Goal: Task Accomplishment & Management: Manage account settings

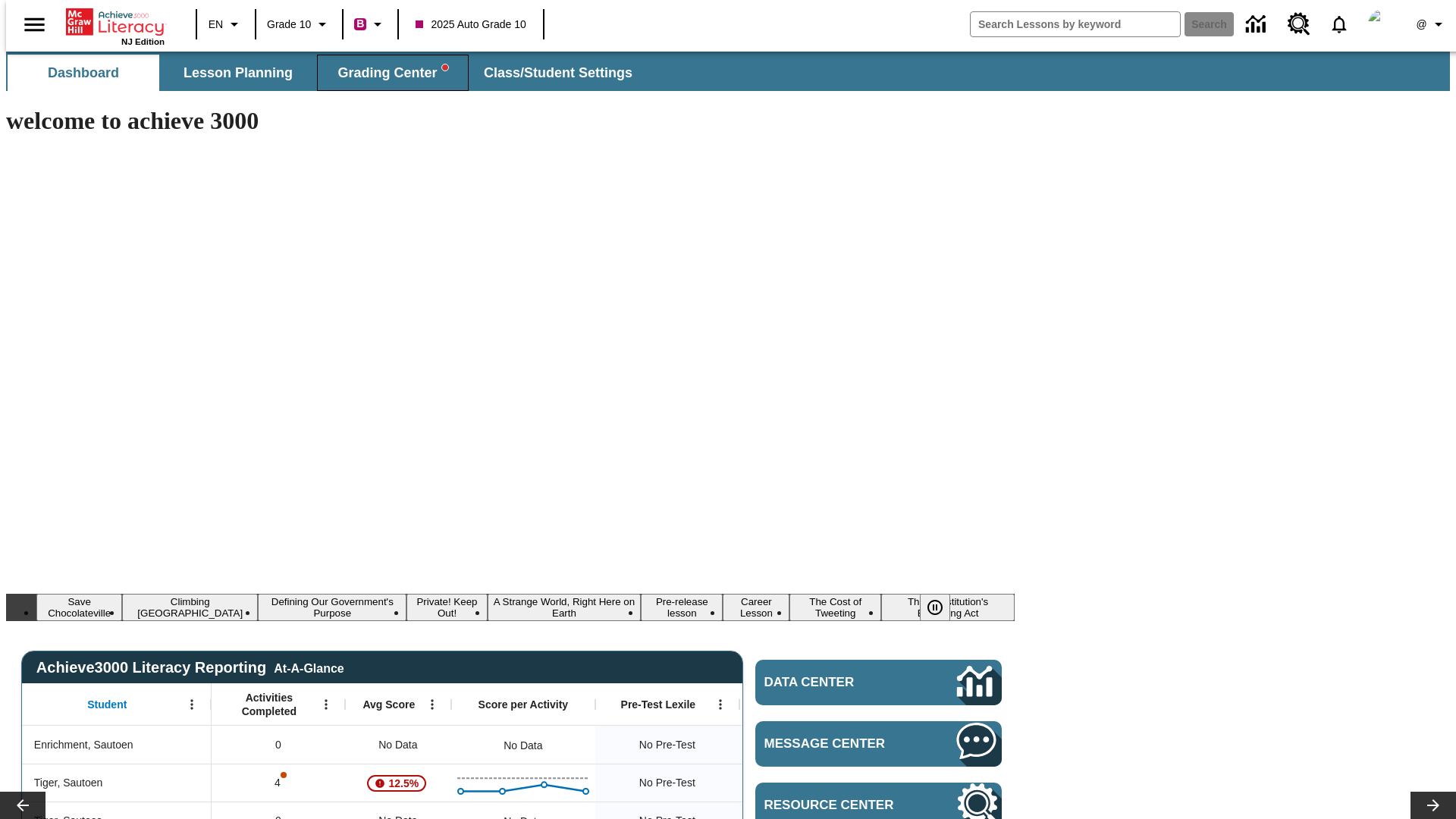
click at [387, 73] on span "Grading Center" at bounding box center [392, 73] width 110 height 18
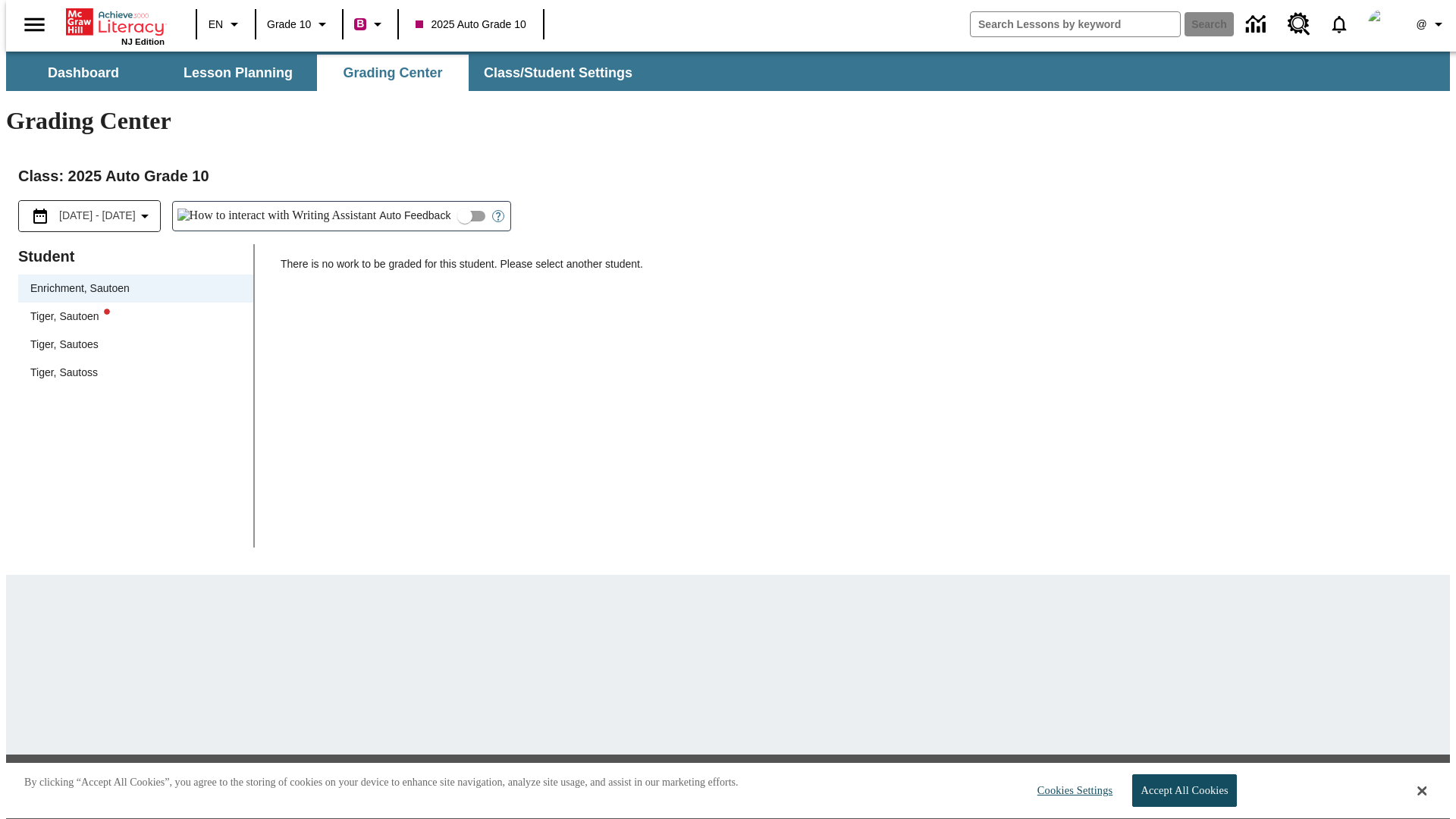
click at [131, 309] on div "Tiger, Sautoen" at bounding box center [136, 317] width 211 height 16
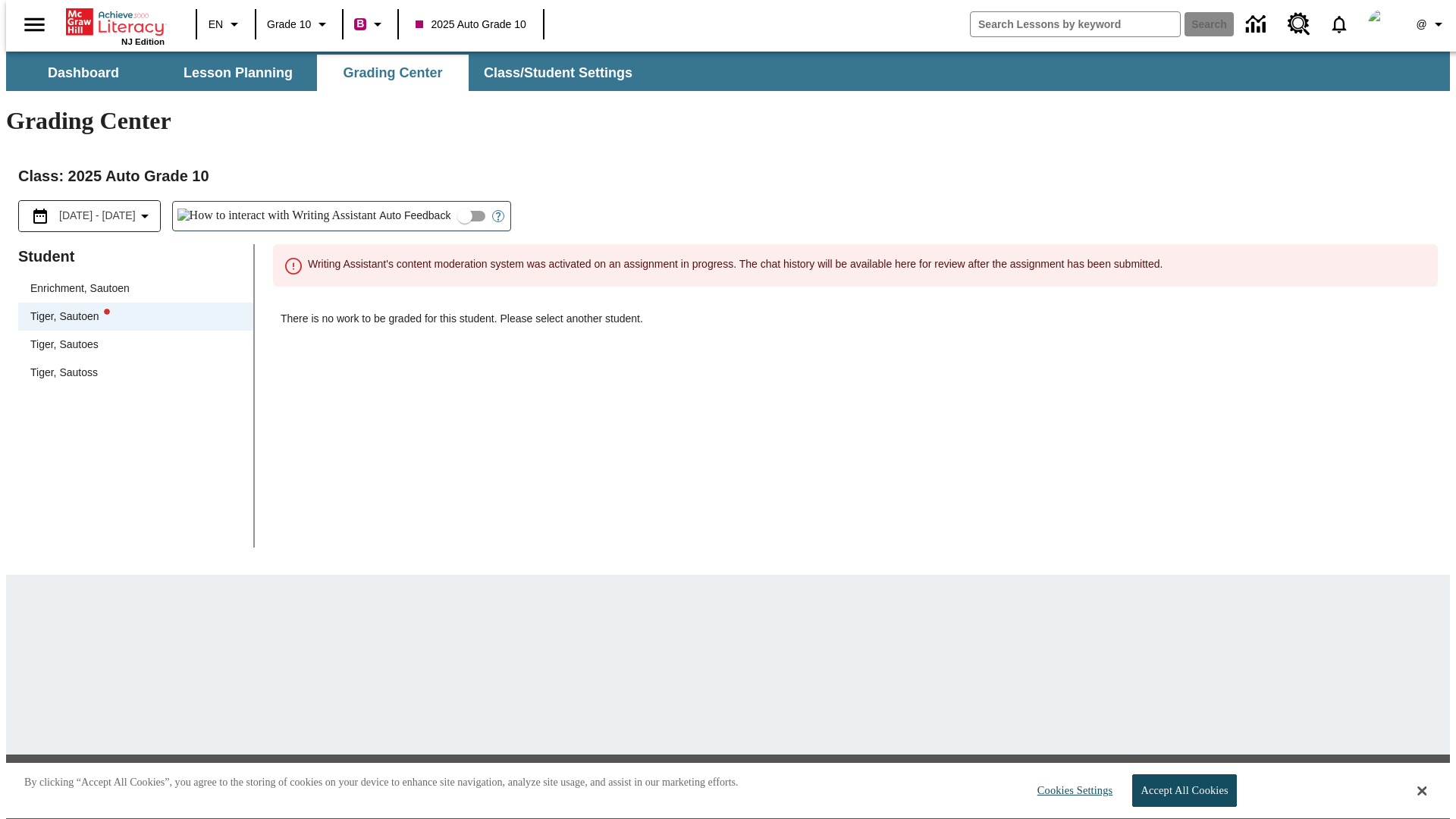
click at [422, 202] on input "Auto Feedback" at bounding box center [465, 216] width 86 height 28
checkbox input "true"
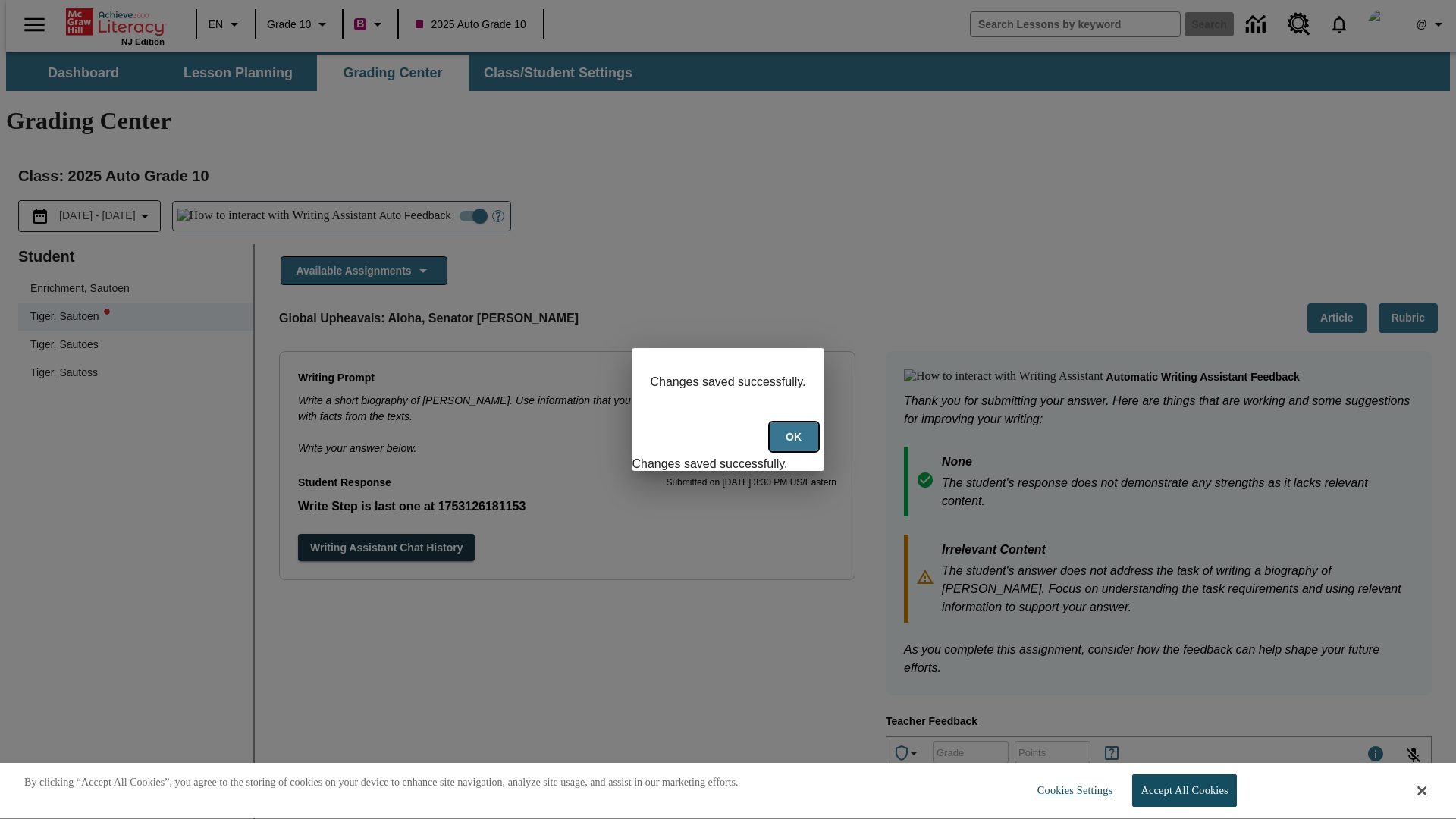
click at [795, 446] on button "Ok" at bounding box center [795, 437] width 49 height 29
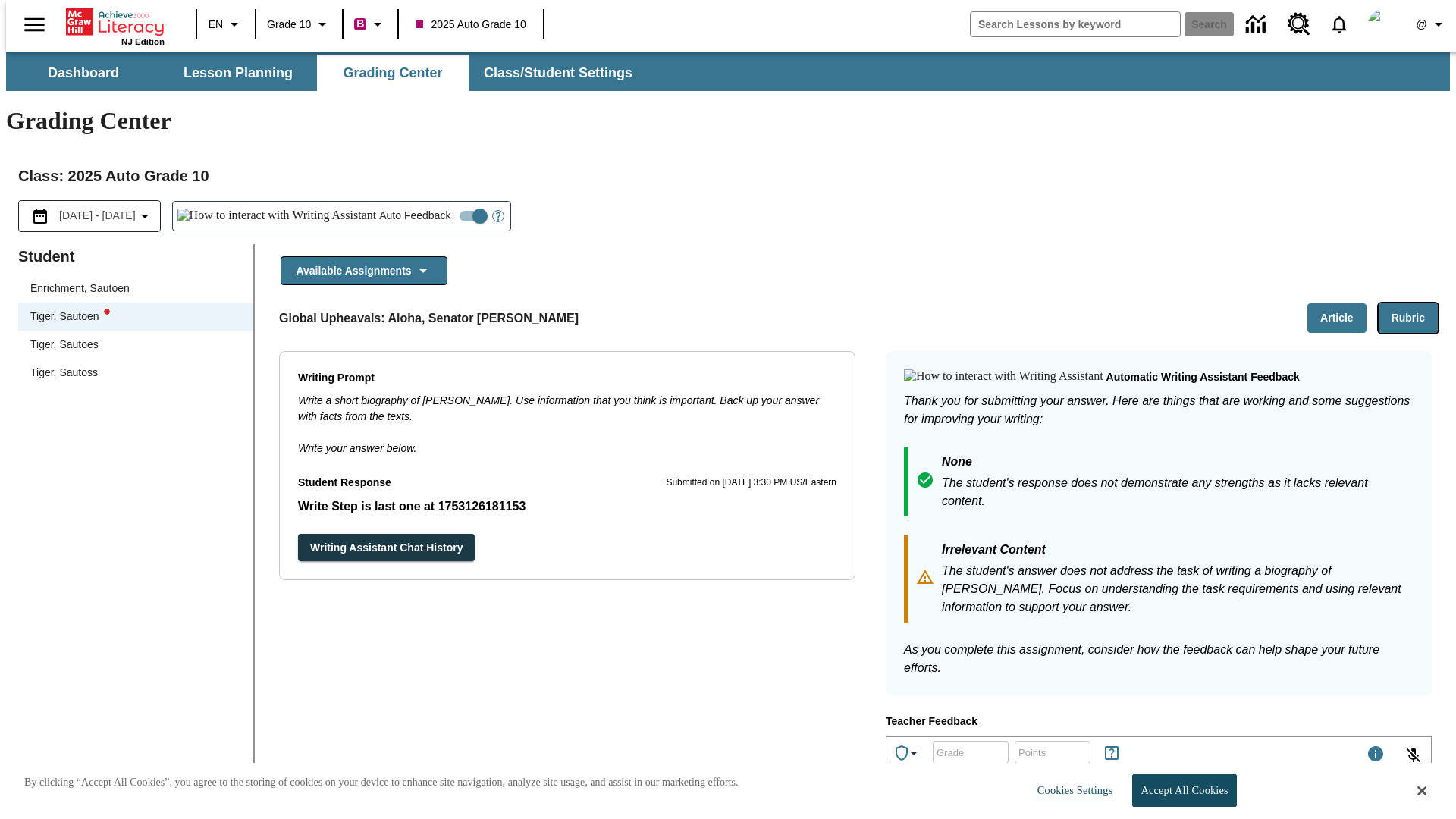
click at [1415, 303] on button "Rubric" at bounding box center [1408, 317] width 59 height 29
click at [1343, 303] on button "Article" at bounding box center [1337, 317] width 59 height 29
click at [225, 24] on icon "Language: EN, Select a language" at bounding box center [234, 24] width 18 height 18
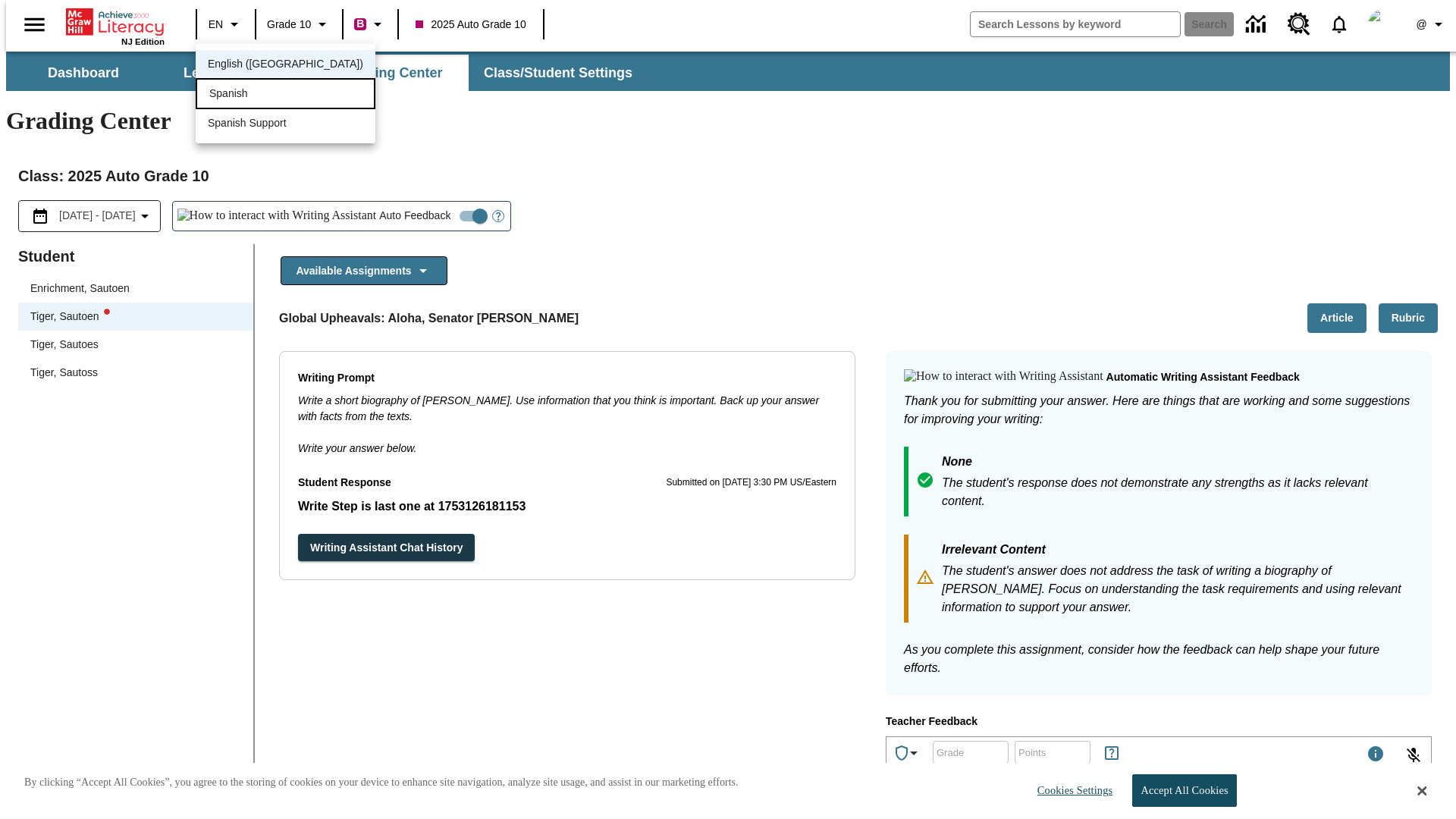
click at [253, 95] on div "Spanish" at bounding box center [286, 93] width 180 height 31
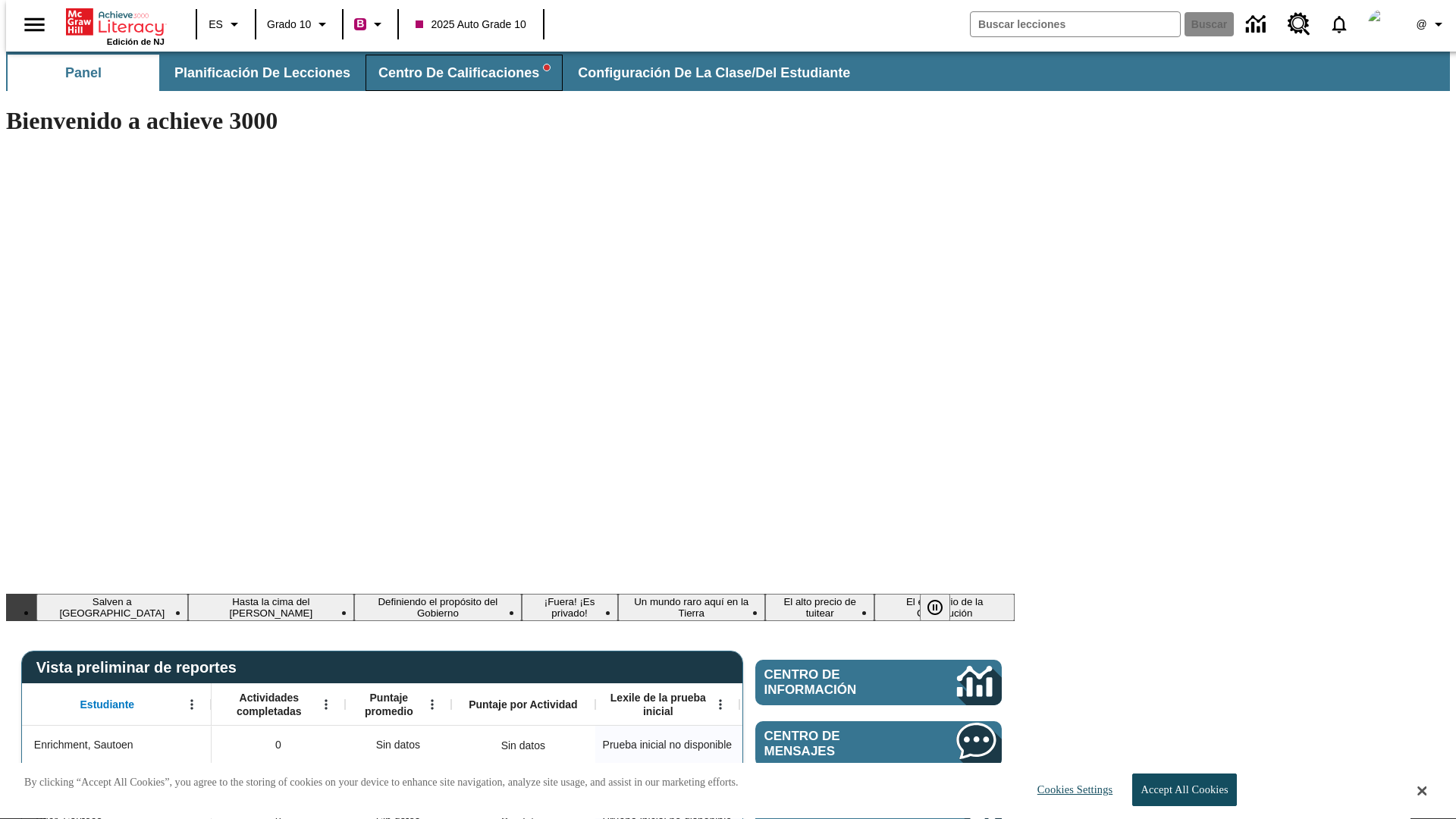
click at [451, 73] on span "Centro de calificaciones" at bounding box center [464, 73] width 172 height 18
